Goal: Transaction & Acquisition: Purchase product/service

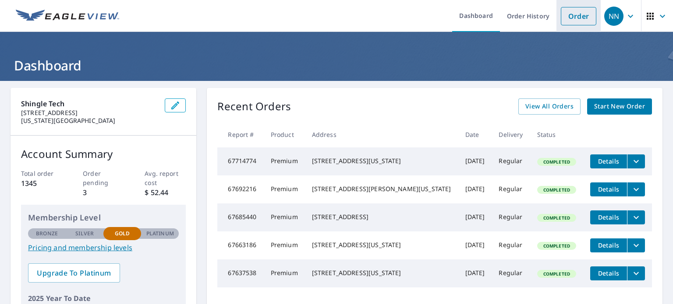
click at [564, 17] on link "Order" at bounding box center [578, 16] width 35 height 18
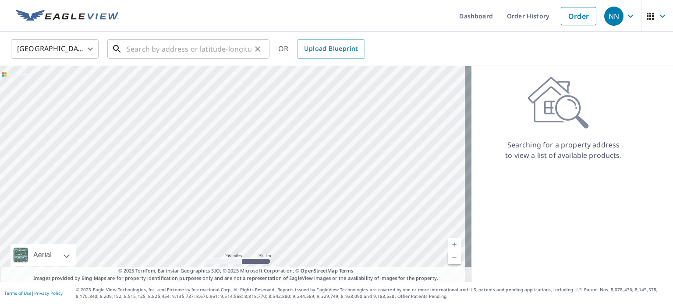
click at [137, 53] on input "text" at bounding box center [189, 49] width 125 height 25
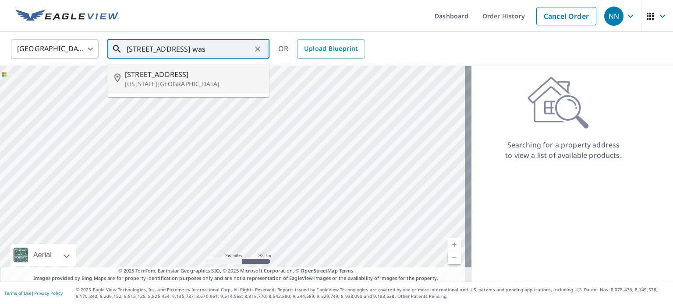
click at [149, 76] on span "[STREET_ADDRESS]" at bounding box center [194, 74] width 138 height 11
type input "[STREET_ADDRESS][US_STATE]"
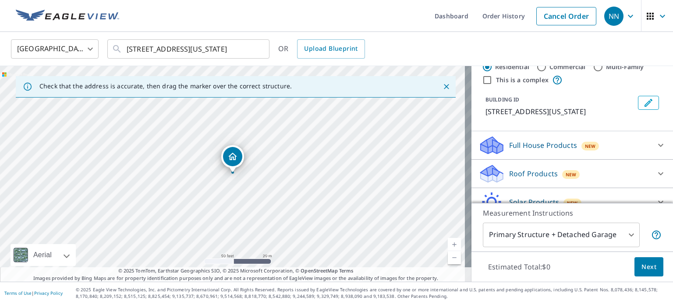
scroll to position [35, 0]
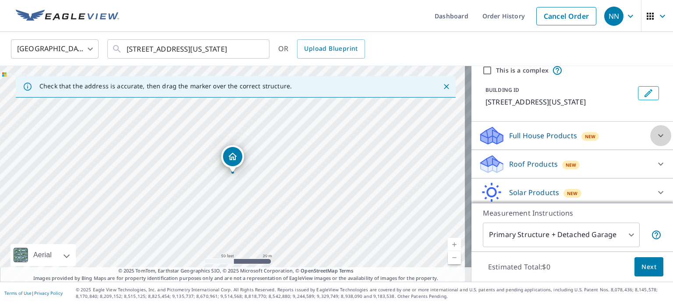
click at [655, 134] on icon at bounding box center [660, 136] width 11 height 11
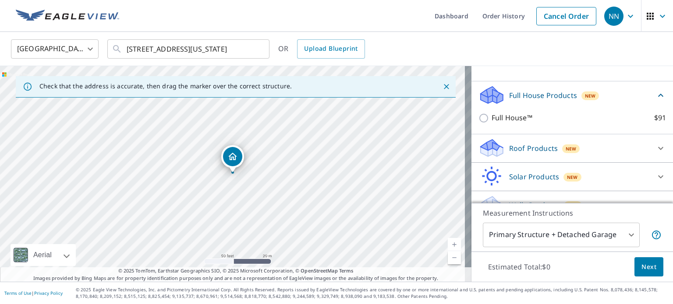
scroll to position [77, 0]
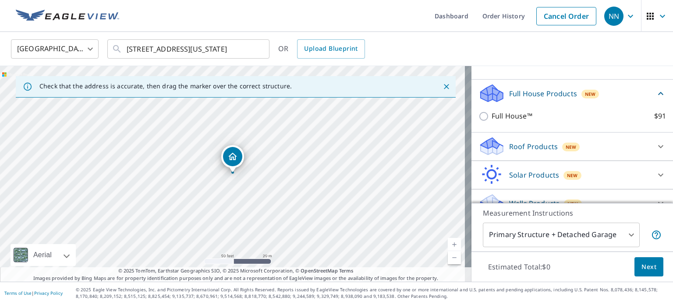
click at [655, 144] on icon at bounding box center [660, 146] width 11 height 11
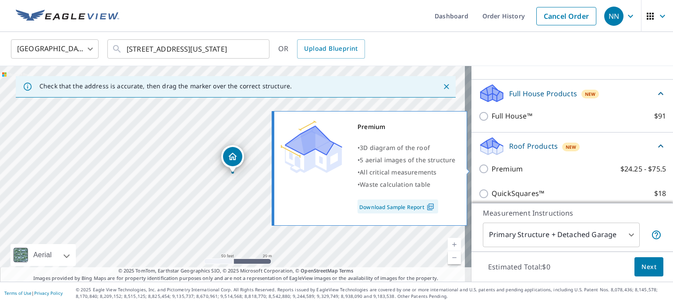
click at [478, 168] on input "Premium $24.25 - $75.5" at bounding box center [484, 169] width 13 height 11
checkbox input "true"
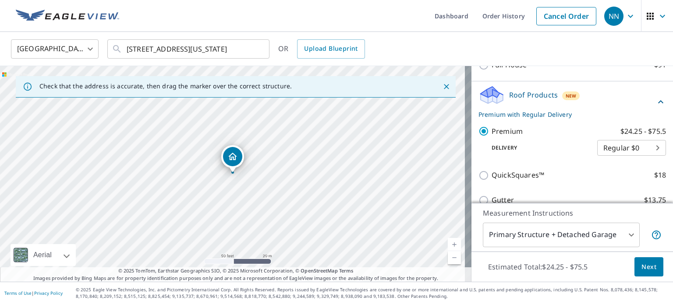
scroll to position [144, 0]
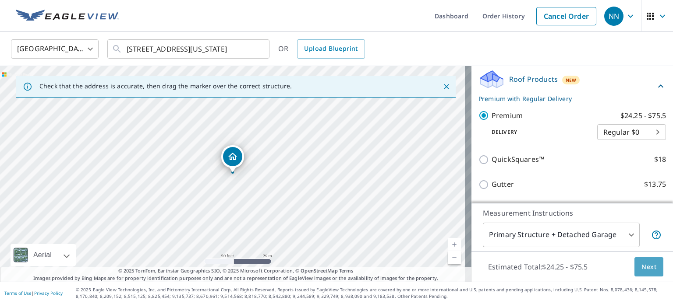
click at [641, 267] on span "Next" at bounding box center [648, 267] width 15 height 11
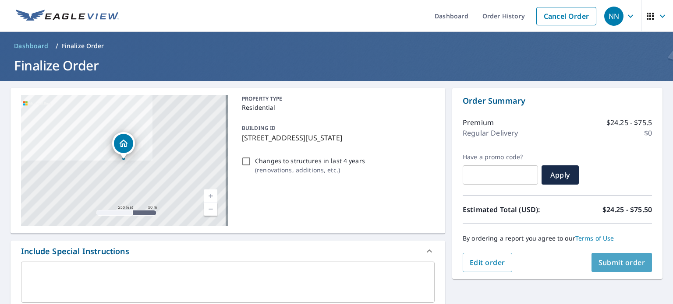
click at [609, 264] on span "Submit order" at bounding box center [621, 263] width 47 height 10
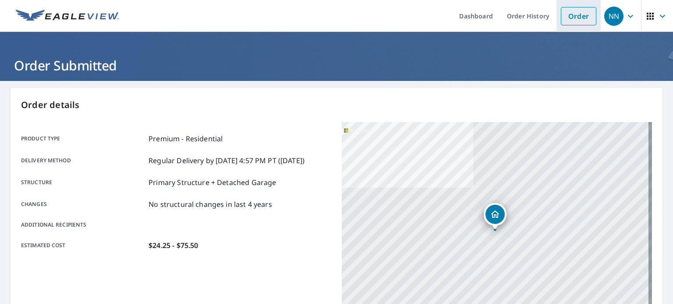
click at [565, 16] on link "Order" at bounding box center [578, 16] width 35 height 18
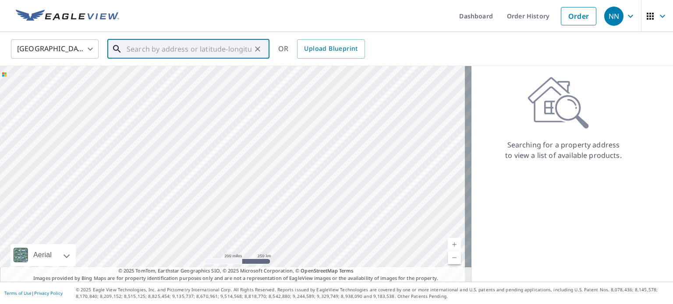
click at [153, 49] on input "text" at bounding box center [189, 49] width 125 height 25
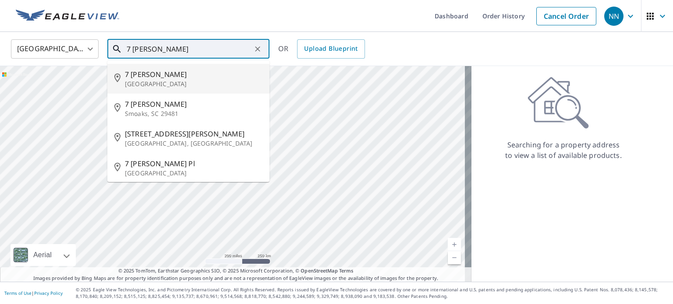
click at [133, 82] on p "[GEOGRAPHIC_DATA]" at bounding box center [194, 84] width 138 height 9
type input "[STREET_ADDRESS][PERSON_NAME]"
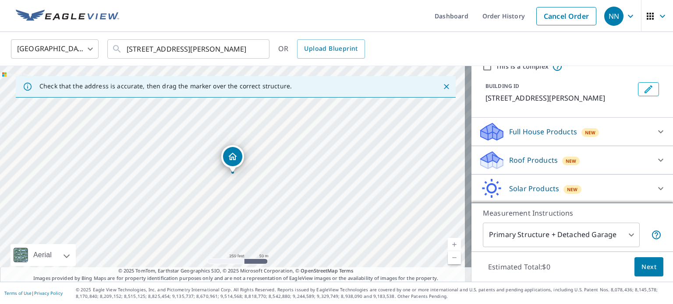
scroll to position [39, 0]
click at [658, 131] on icon at bounding box center [660, 131] width 5 height 3
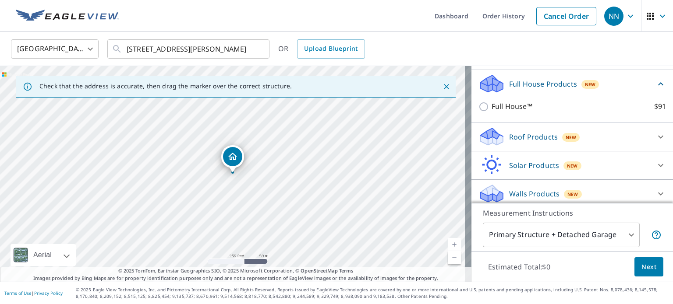
scroll to position [90, 0]
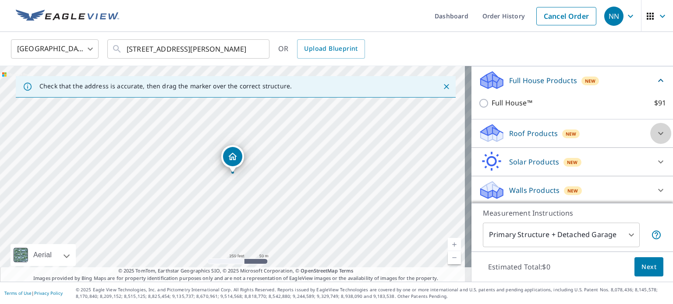
click at [655, 137] on icon at bounding box center [660, 133] width 11 height 11
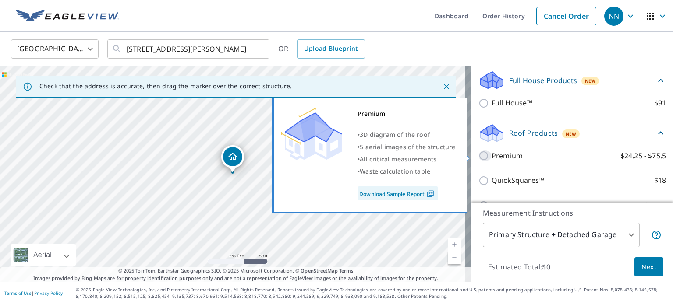
click at [478, 154] on input "Premium $24.25 - $75.5" at bounding box center [484, 156] width 13 height 11
checkbox input "true"
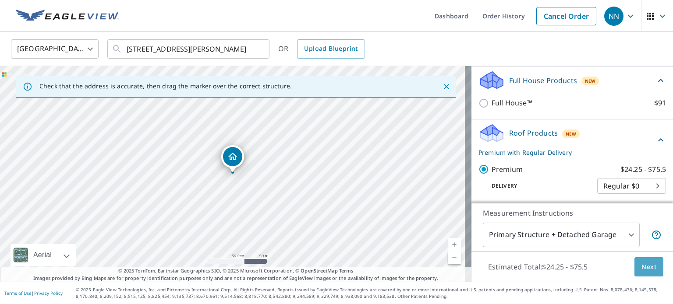
click at [639, 261] on button "Next" at bounding box center [648, 268] width 29 height 20
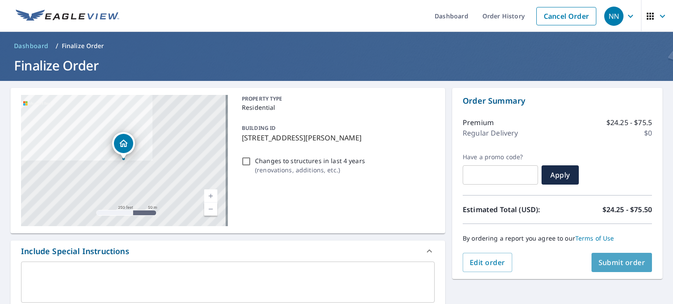
click at [623, 264] on span "Submit order" at bounding box center [621, 263] width 47 height 10
